Goal: Task Accomplishment & Management: Complete application form

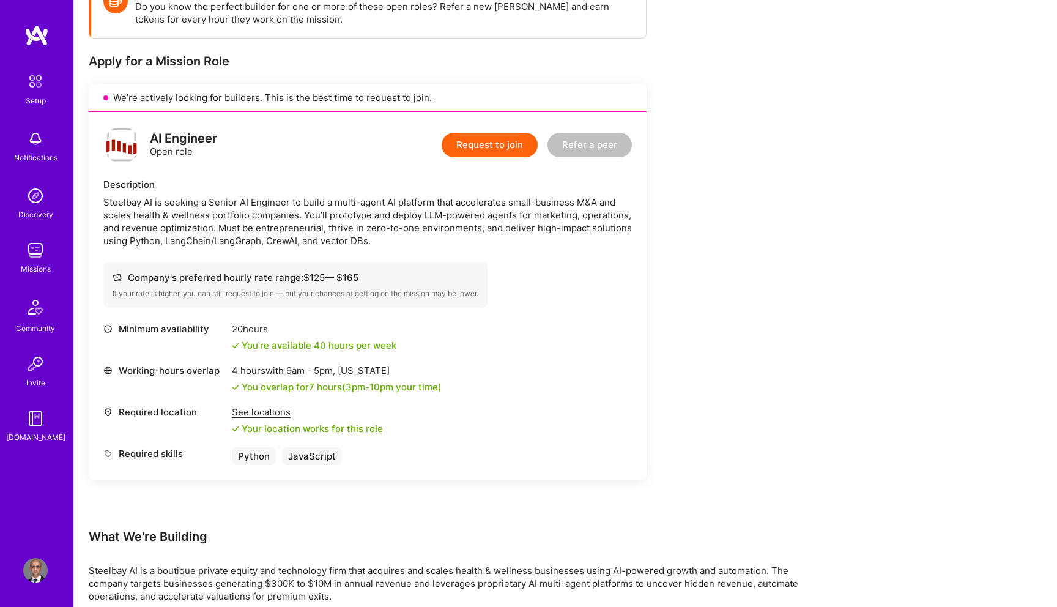
scroll to position [204, 0]
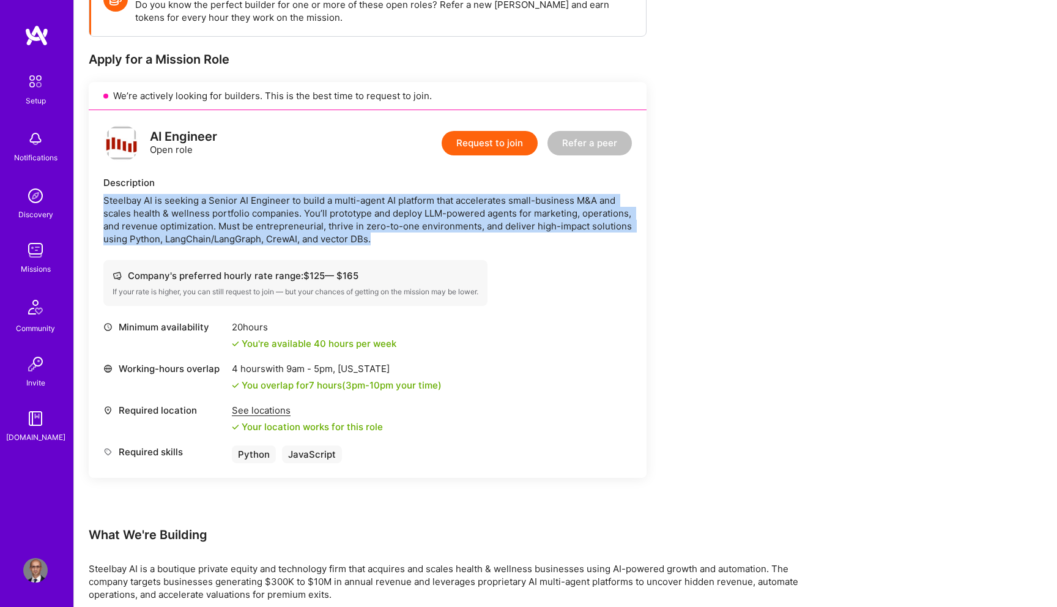
drag, startPoint x: 392, startPoint y: 235, endPoint x: 321, endPoint y: 183, distance: 88.8
click at [321, 183] on div "Description Steelbay AI is seeking a Senior AI Engineer to build a multi-agent …" at bounding box center [367, 210] width 528 height 69
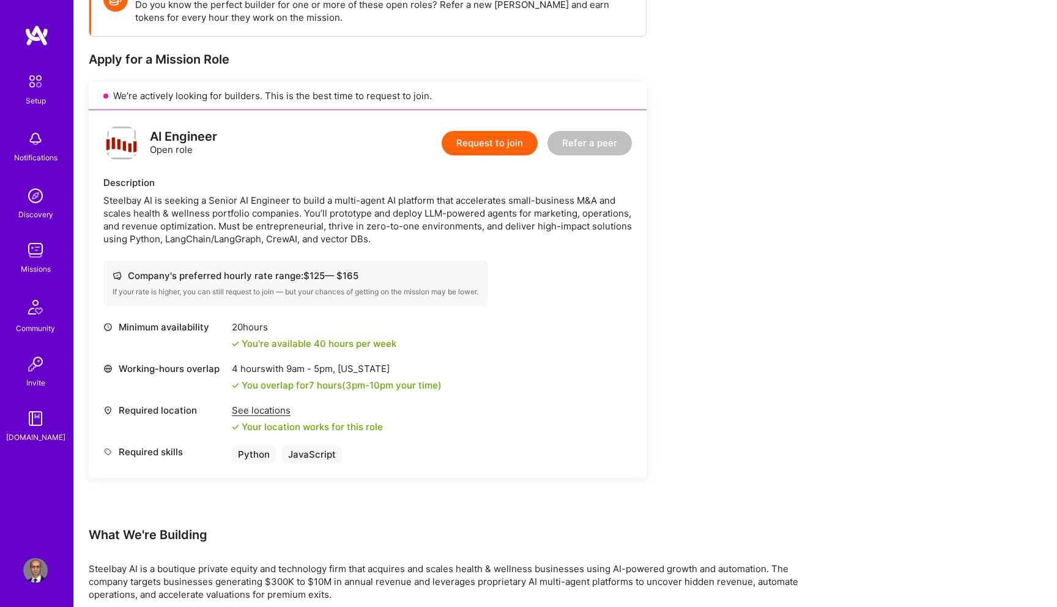
click at [386, 241] on div "Steelbay AI is seeking a Senior AI Engineer to build a multi-agent AI platform …" at bounding box center [367, 219] width 528 height 51
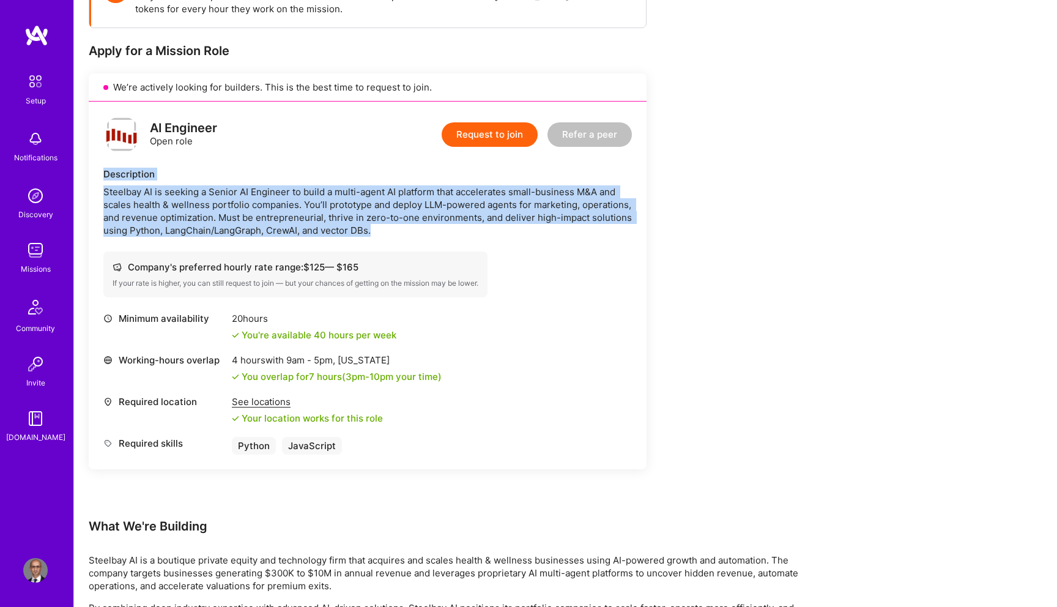
drag, startPoint x: 386, startPoint y: 229, endPoint x: 98, endPoint y: 178, distance: 292.0
click at [98, 178] on div "AI Engineer Open role Request to join Refer a peer Description Steelbay AI is s…" at bounding box center [368, 286] width 558 height 368
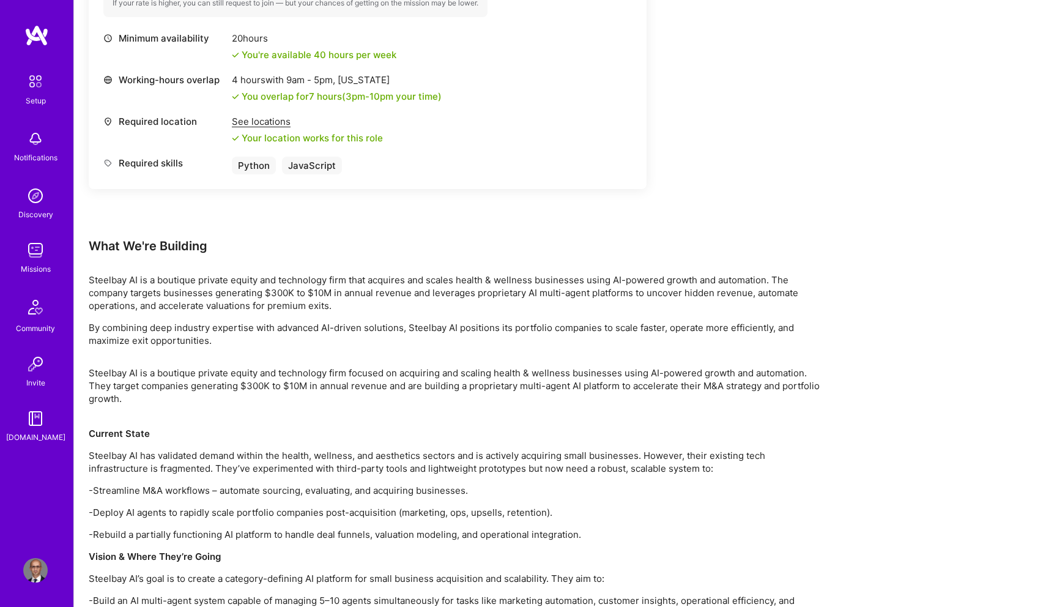
scroll to position [497, 0]
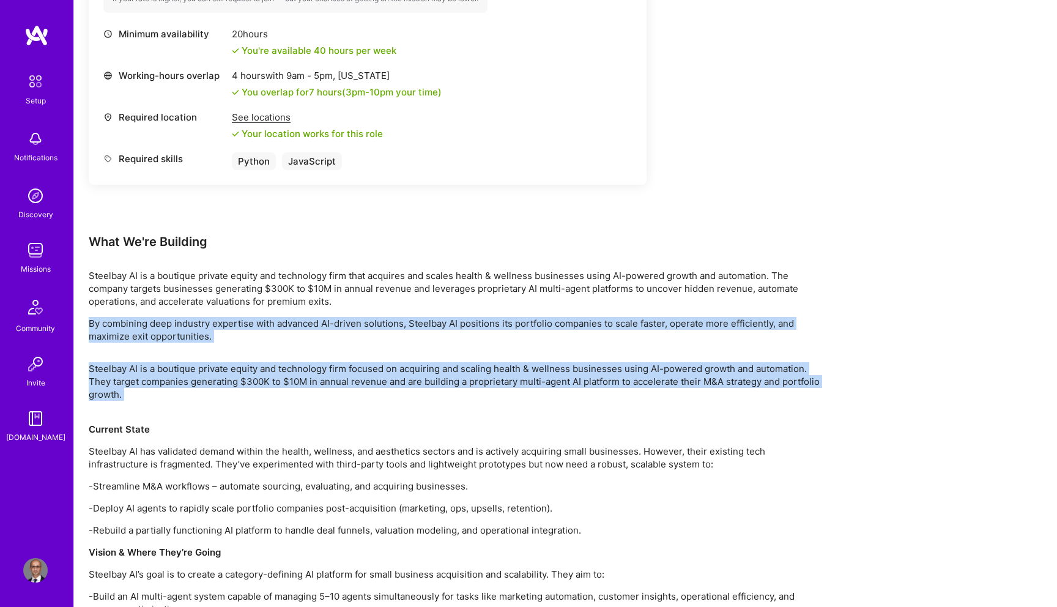
drag, startPoint x: 374, startPoint y: 298, endPoint x: 305, endPoint y: 409, distance: 130.2
click at [305, 409] on div "Earn tokens for inviting a new [PERSON_NAME] to this mission Do you know the pe…" at bounding box center [456, 440] width 734 height 1519
click at [305, 409] on p "Steelbay AI is a boutique private equity and technology firm focused on acquiri…" at bounding box center [456, 387] width 734 height 51
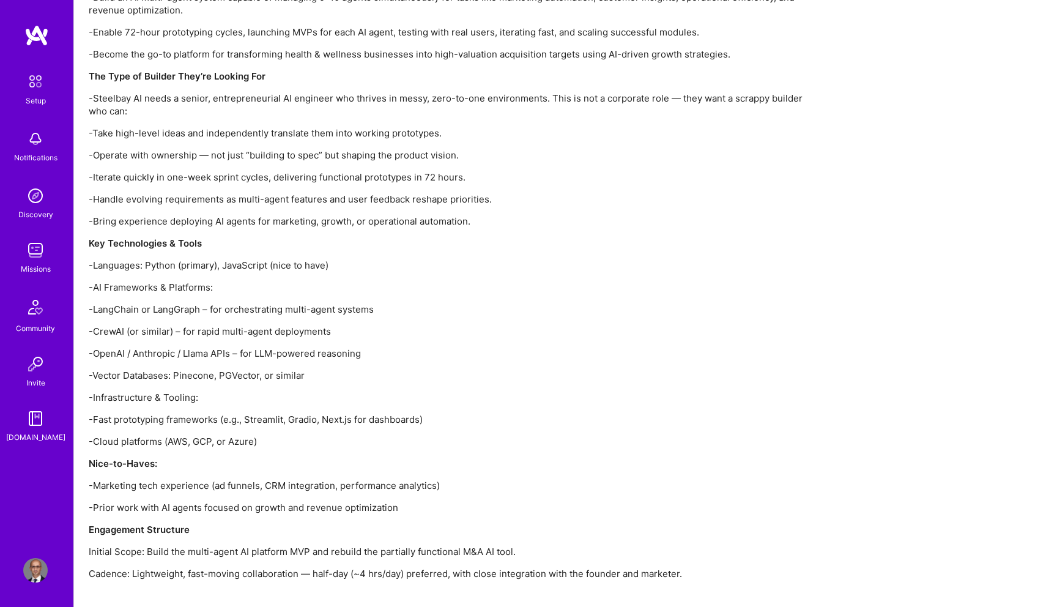
scroll to position [1097, 0]
click at [119, 291] on p "-AI Frameworks & Platforms:" at bounding box center [456, 286] width 734 height 13
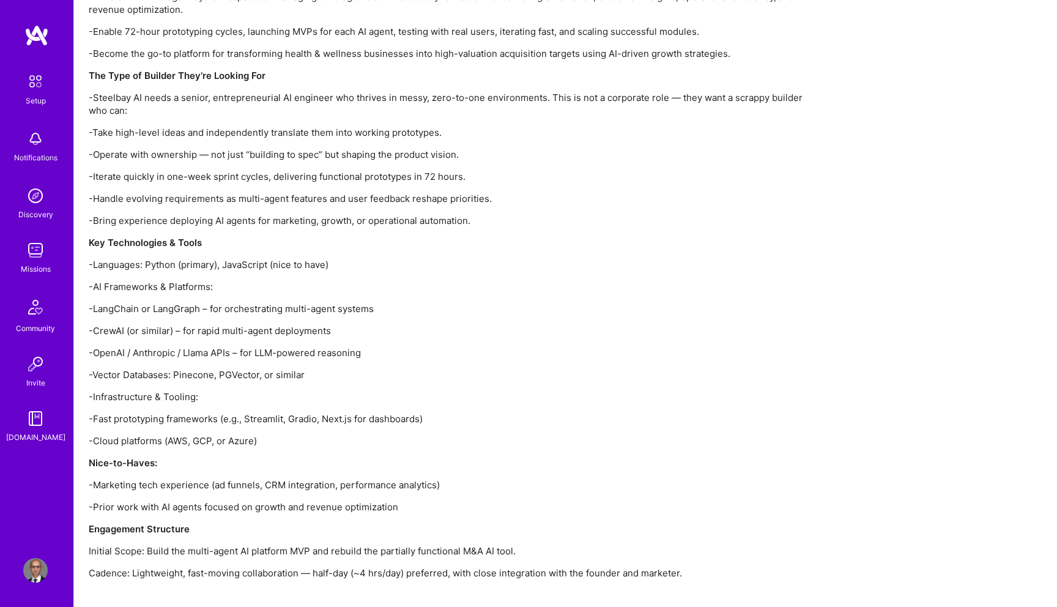
click at [122, 288] on p "-AI Frameworks & Platforms:" at bounding box center [456, 286] width 734 height 13
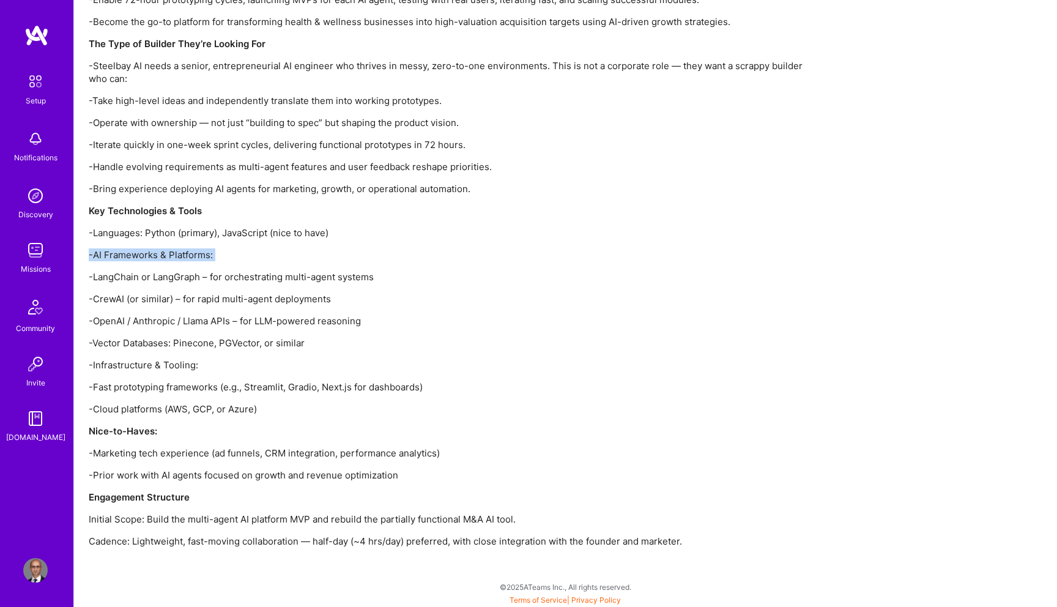
scroll to position [1130, 0]
click at [98, 300] on p "-CrewAI (or similar) – for rapid multi-agent deployments" at bounding box center [456, 297] width 734 height 13
click at [106, 320] on p "-OpenAI / Anthropic / Llama APIs – for LLM-powered reasoning" at bounding box center [456, 319] width 734 height 13
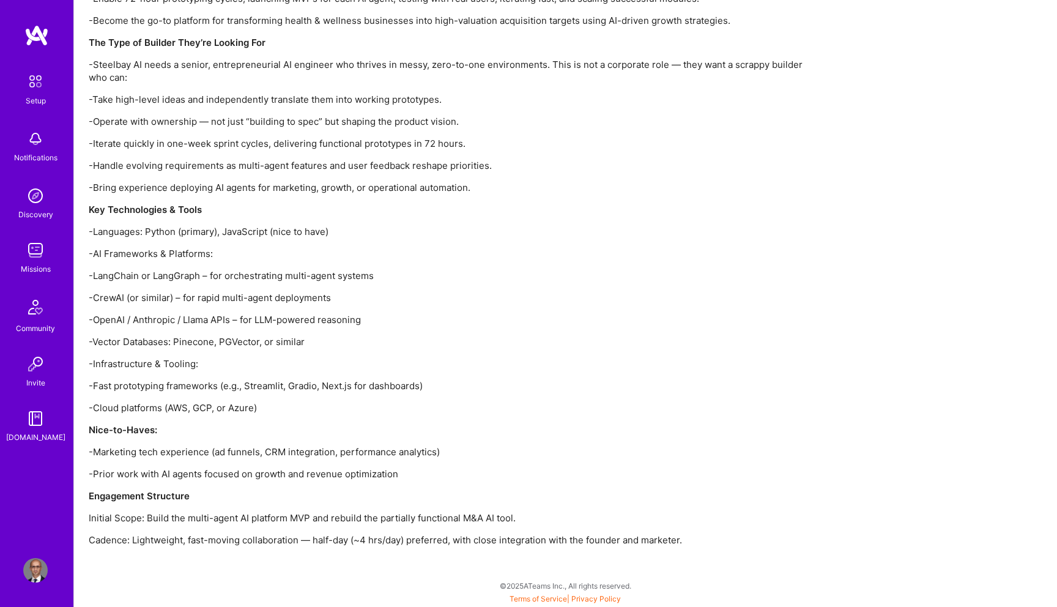
click at [106, 320] on p "-OpenAI / Anthropic / Llama APIs – for LLM-powered reasoning" at bounding box center [456, 319] width 734 height 13
click at [113, 339] on p "-Vector Databases: Pinecone, PGVector, or similar" at bounding box center [456, 341] width 734 height 13
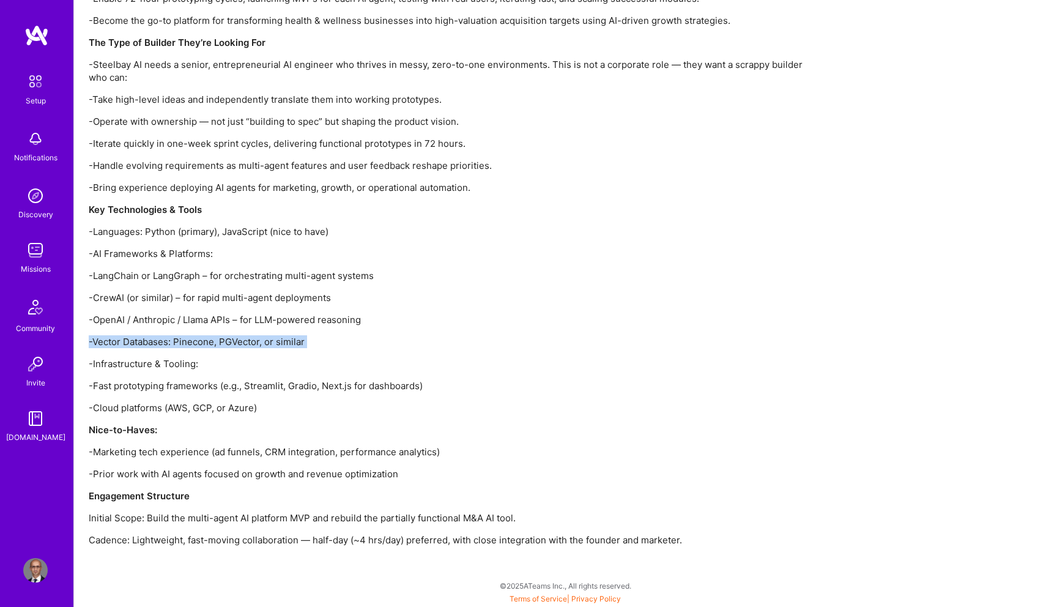
click at [111, 322] on p "-OpenAI / Anthropic / Llama APIs – for LLM-powered reasoning" at bounding box center [456, 319] width 734 height 13
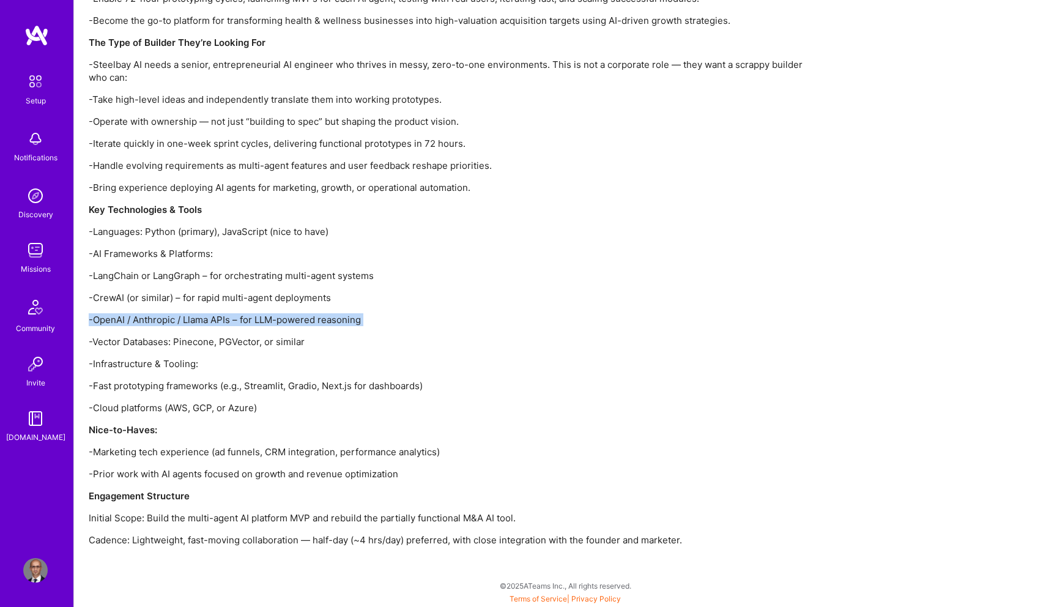
click at [287, 324] on p "-OpenAI / Anthropic / Llama APIs – for LLM-powered reasoning" at bounding box center [456, 319] width 734 height 13
click at [122, 387] on p "-Fast prototyping frameworks (e.g., Streamlit, Gradio, Next.js for dashboards)" at bounding box center [456, 385] width 734 height 13
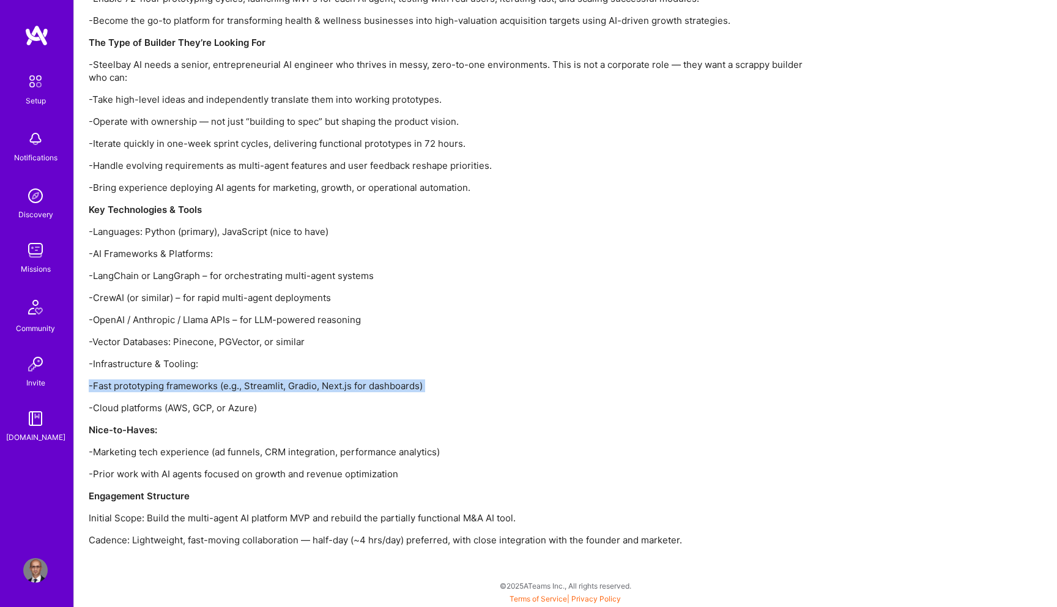
click at [122, 387] on p "-Fast prototyping frameworks (e.g., Streamlit, Gradio, Next.js for dashboards)" at bounding box center [456, 385] width 734 height 13
click at [229, 408] on p "-Cloud platforms (AWS, GCP, or Azure)" at bounding box center [456, 407] width 734 height 13
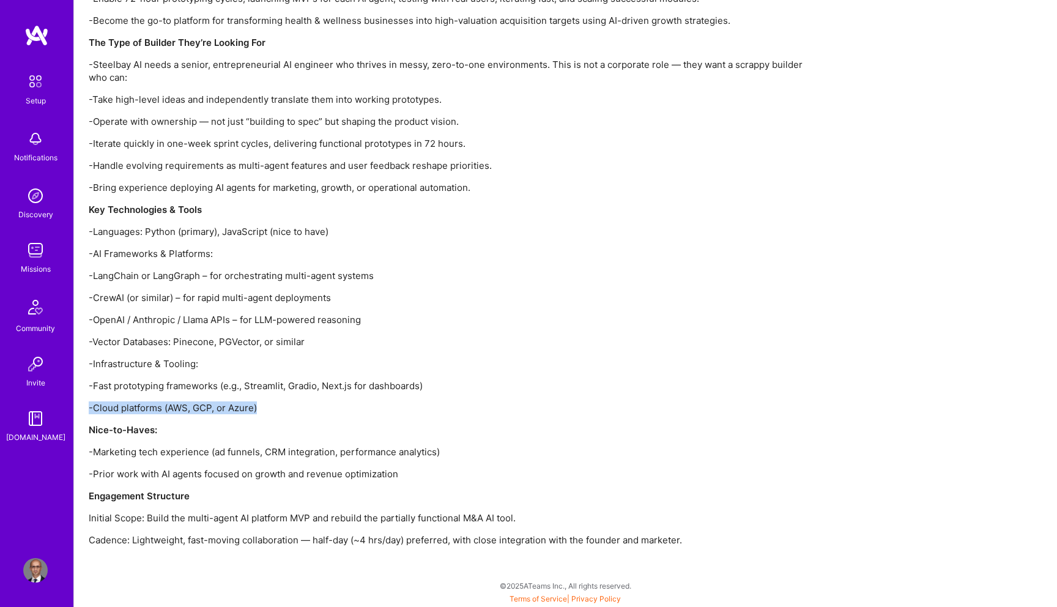
click at [311, 454] on p "-Marketing tech experience (ad funnels, CRM integration, performance analytics)" at bounding box center [456, 451] width 734 height 13
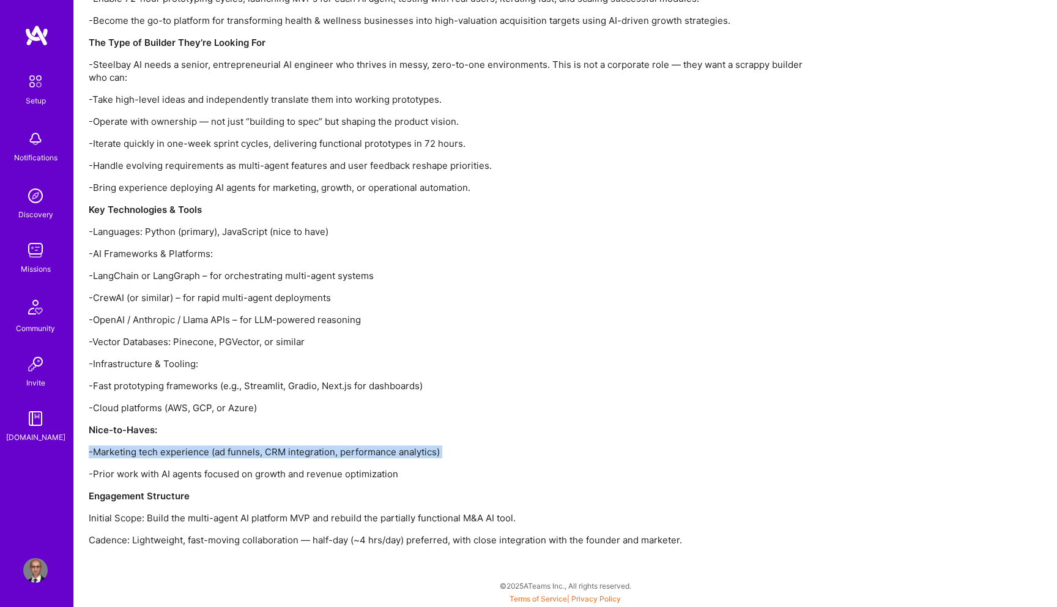
click at [314, 476] on p "-Prior work with AI agents focused on growth and revenue optimization" at bounding box center [456, 473] width 734 height 13
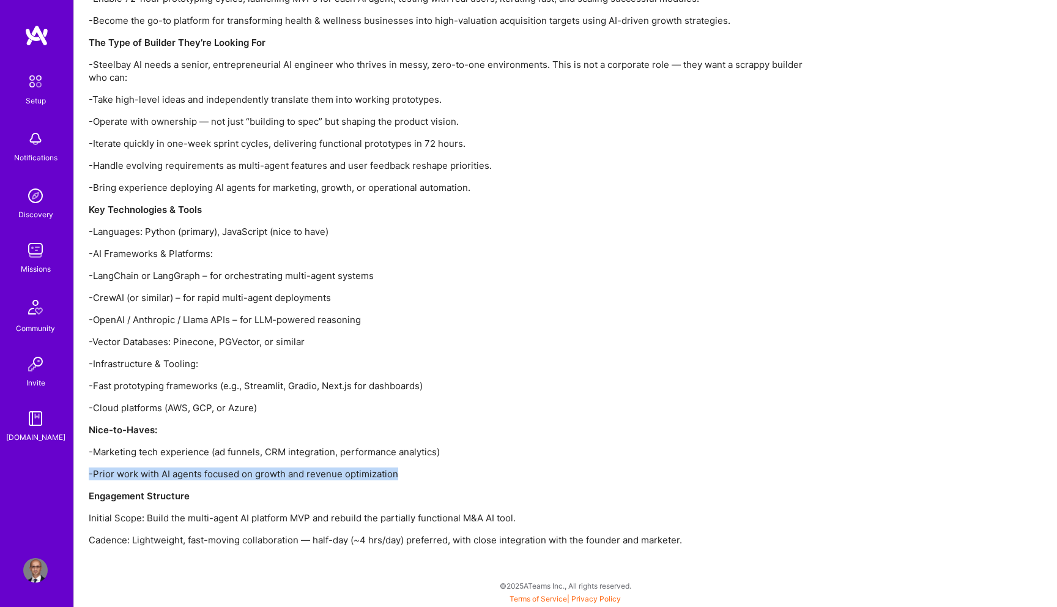
click at [312, 517] on p "Initial Scope: Build the multi-agent AI platform MVP and rebuild the partially …" at bounding box center [456, 517] width 734 height 13
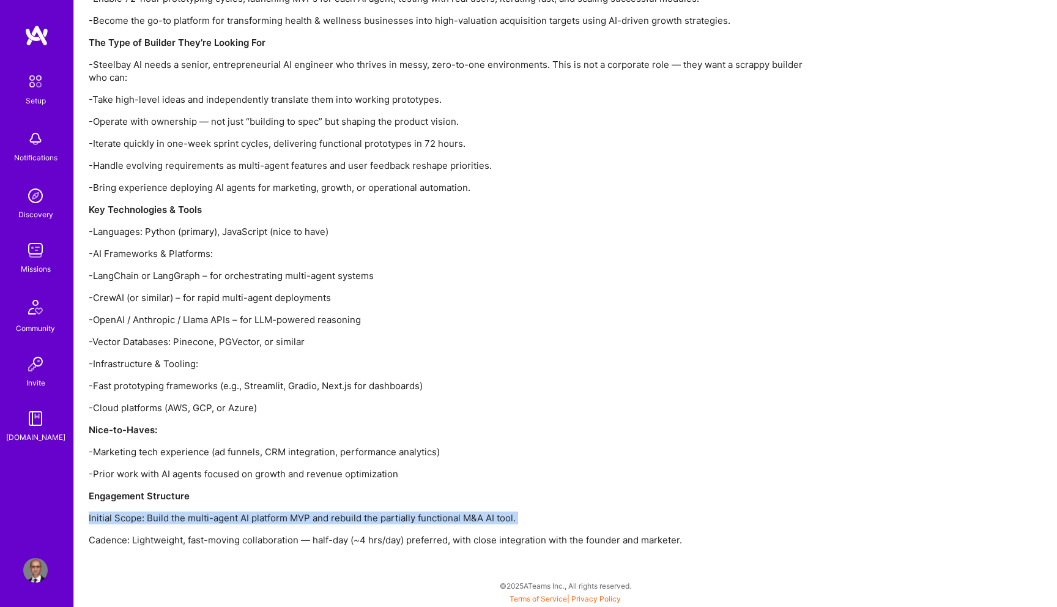
click at [366, 473] on p "-Prior work with AI agents focused on growth and revenue optimization" at bounding box center [456, 473] width 734 height 13
click at [352, 538] on p "Cadence: Lightweight, fast-moving collaboration — half-day (~4 hrs/day) preferr…" at bounding box center [456, 539] width 734 height 13
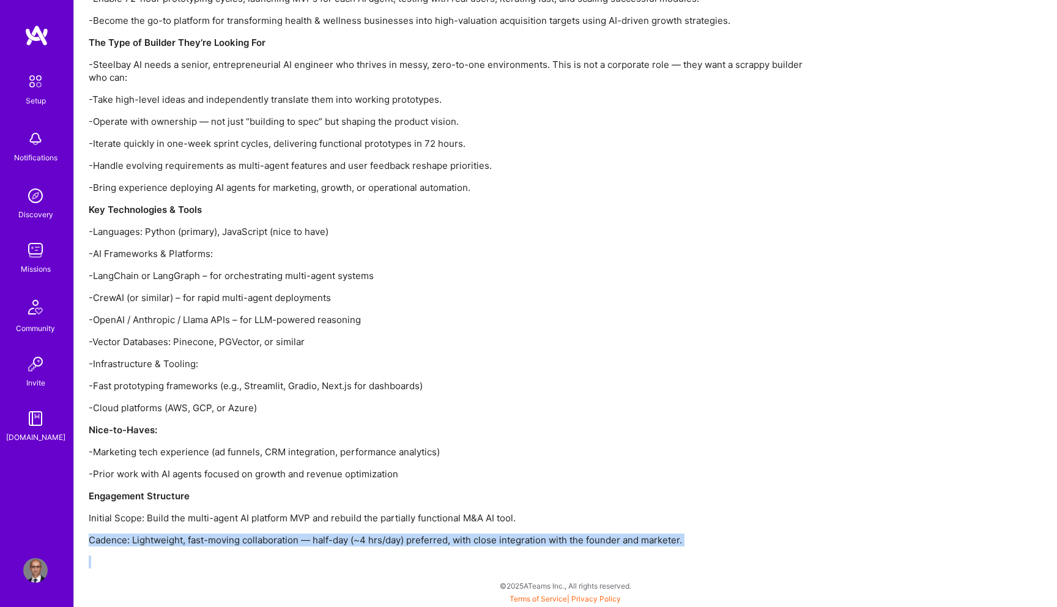
click at [479, 389] on p "-Fast prototyping frameworks (e.g., Streamlit, Gradio, Next.js for dashboards)" at bounding box center [456, 385] width 734 height 13
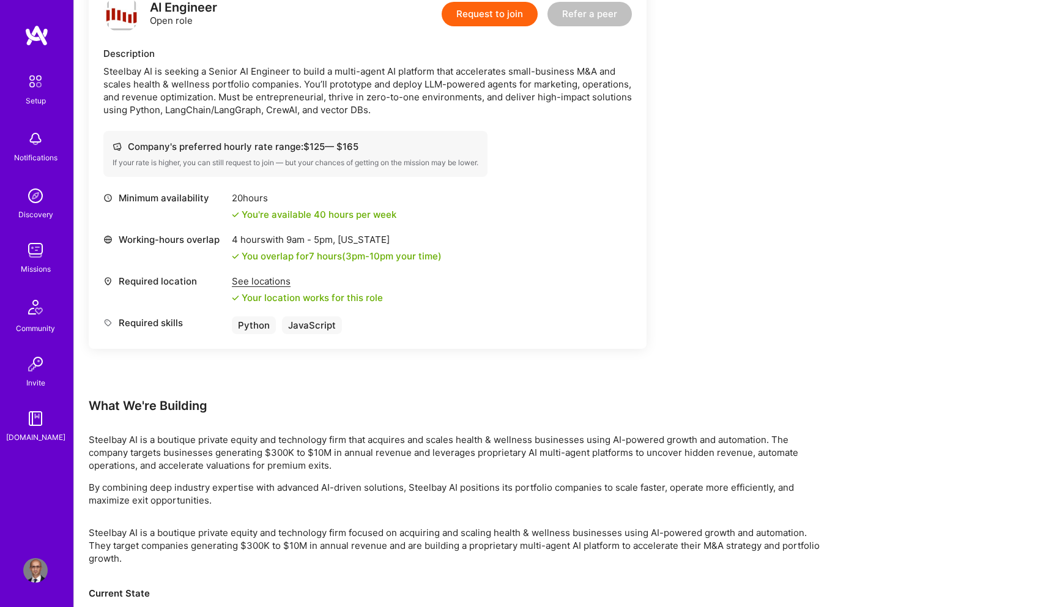
scroll to position [0, 0]
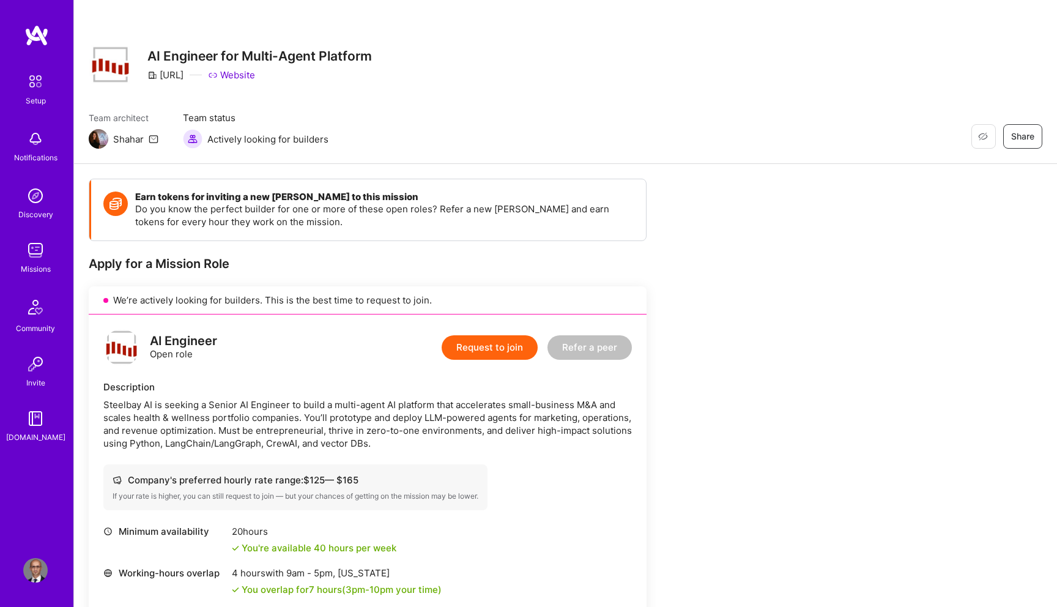
click at [255, 78] on link "Website" at bounding box center [231, 75] width 47 height 13
click at [490, 342] on button "Request to join" at bounding box center [490, 347] width 96 height 24
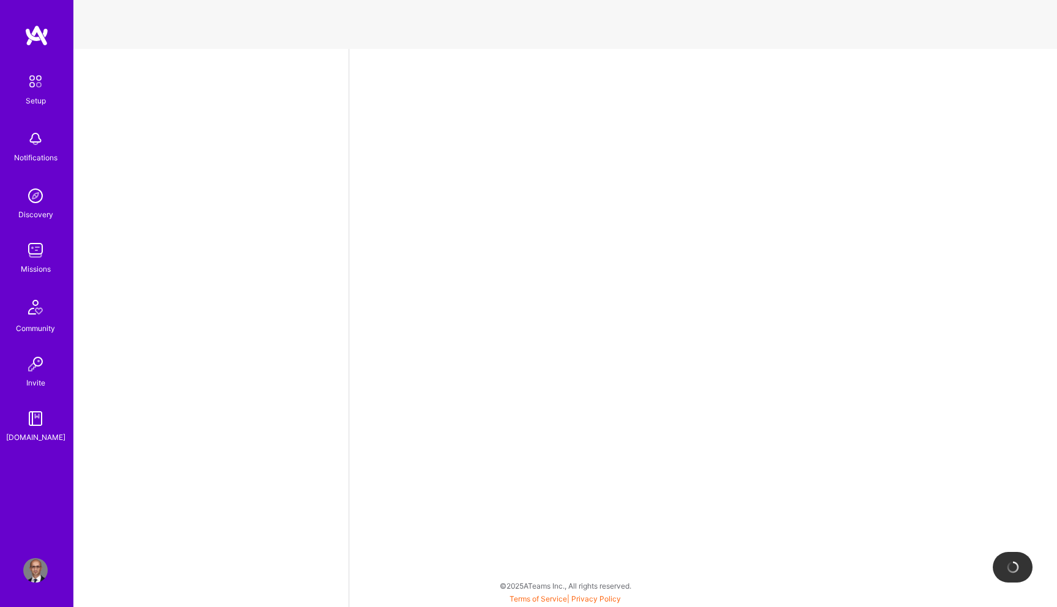
select select "NL"
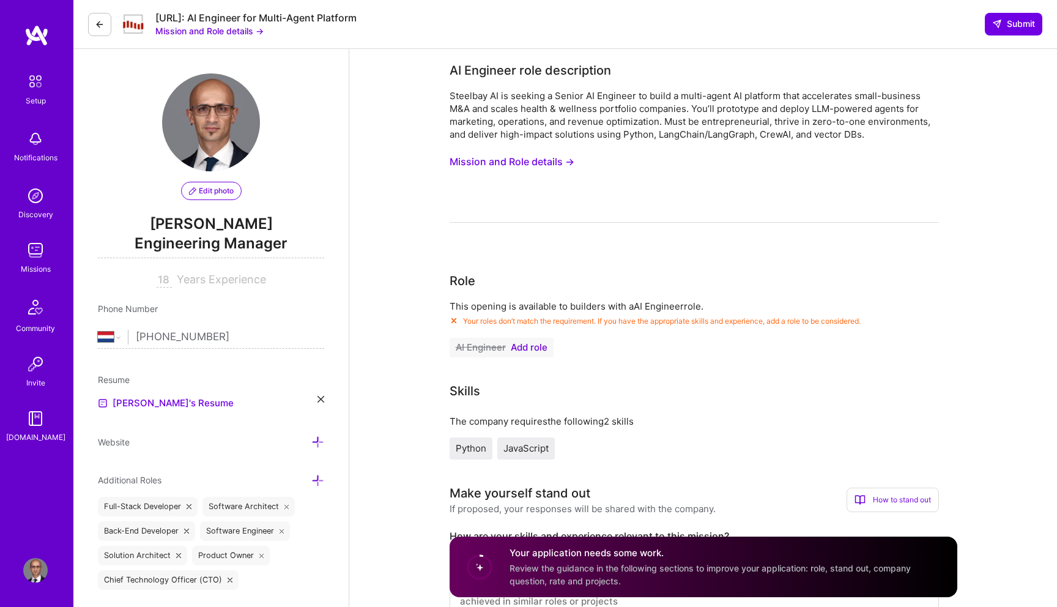
click at [536, 346] on span "Add role" at bounding box center [529, 348] width 37 height 10
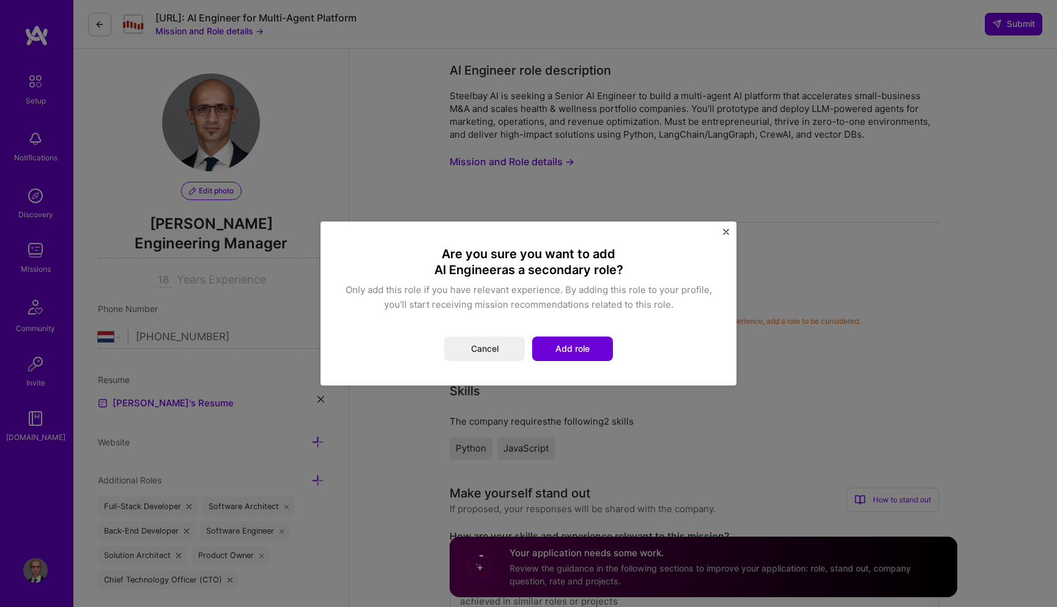
click at [727, 230] on img "Close" at bounding box center [726, 232] width 6 height 6
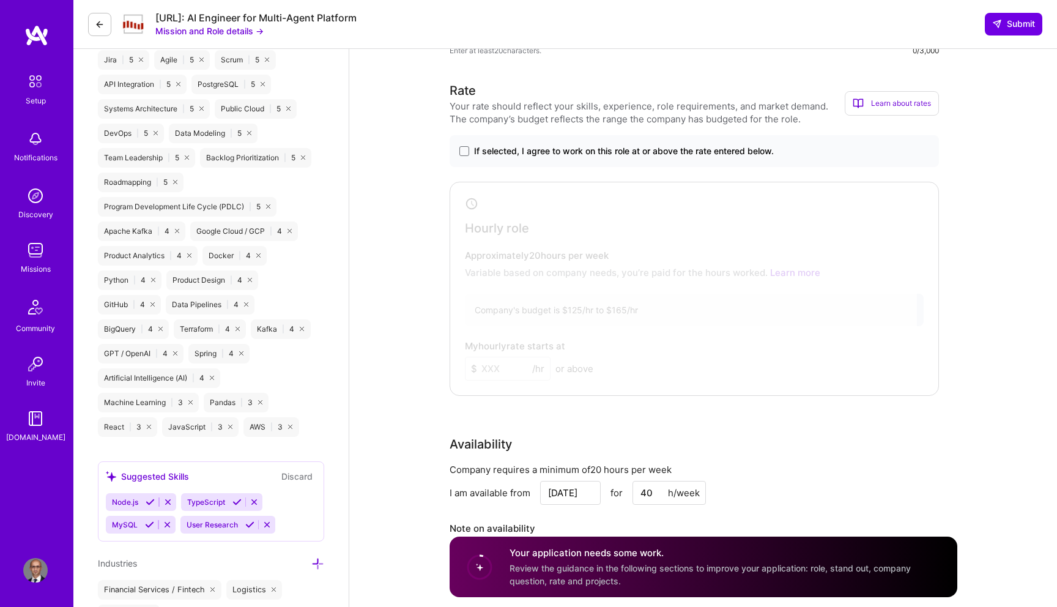
scroll to position [759, 0]
